Goal: Download file/media: Obtain resource

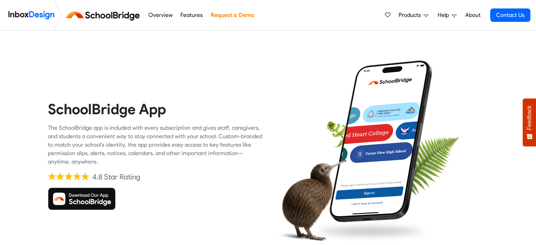
click at [92, 199] on img at bounding box center [82, 198] width 68 height 23
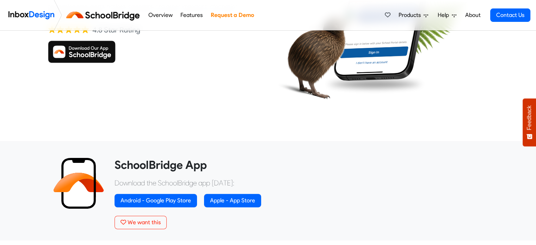
scroll to position [155, 0]
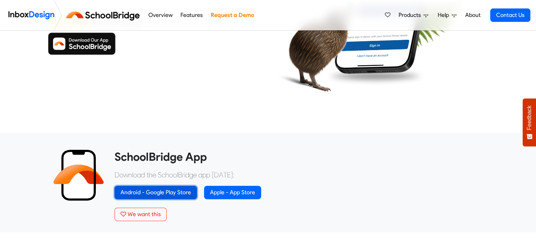
click at [164, 193] on link "Android - Google Play Store" at bounding box center [155, 192] width 82 height 13
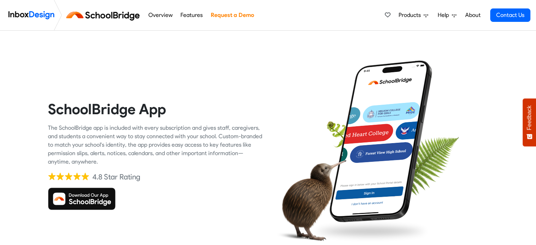
click at [258, 183] on div "SchoolBridge App The SchoolBridge app is included with every subscription and g…" at bounding box center [155, 155] width 215 height 215
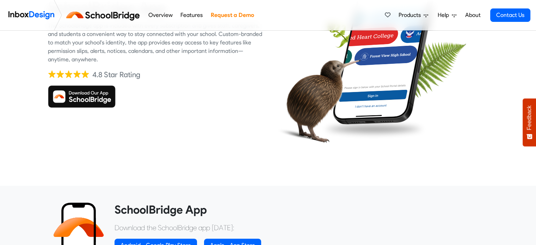
scroll to position [113, 0]
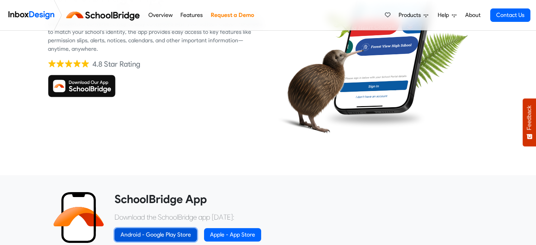
click at [180, 235] on link "Android - Google Play Store" at bounding box center [155, 234] width 82 height 13
